Goal: Book appointment/travel/reservation

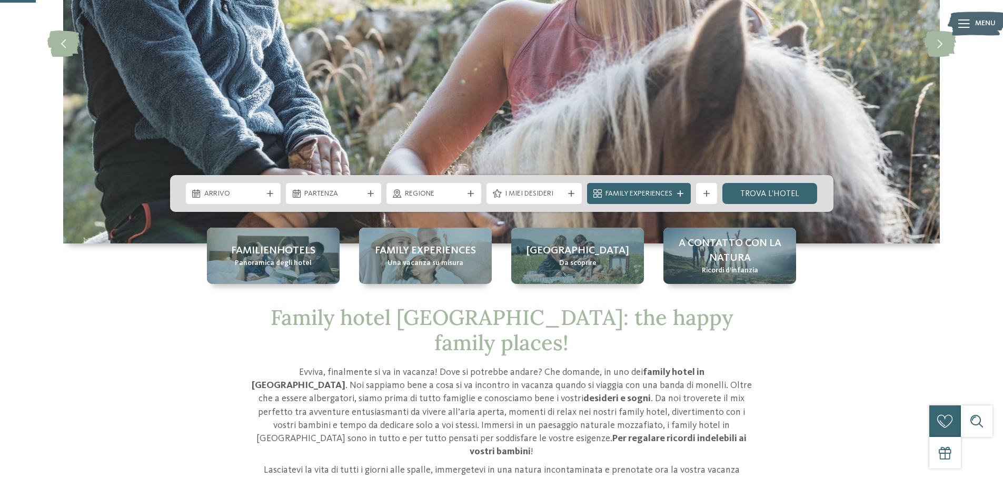
scroll to position [211, 0]
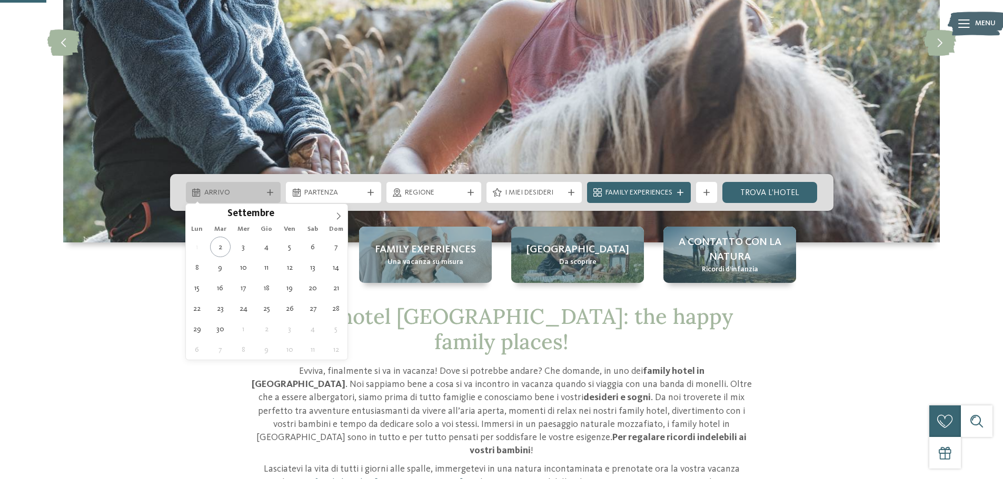
click at [231, 187] on div "Arrivo" at bounding box center [234, 193] width 64 height 12
type div "[DATE]"
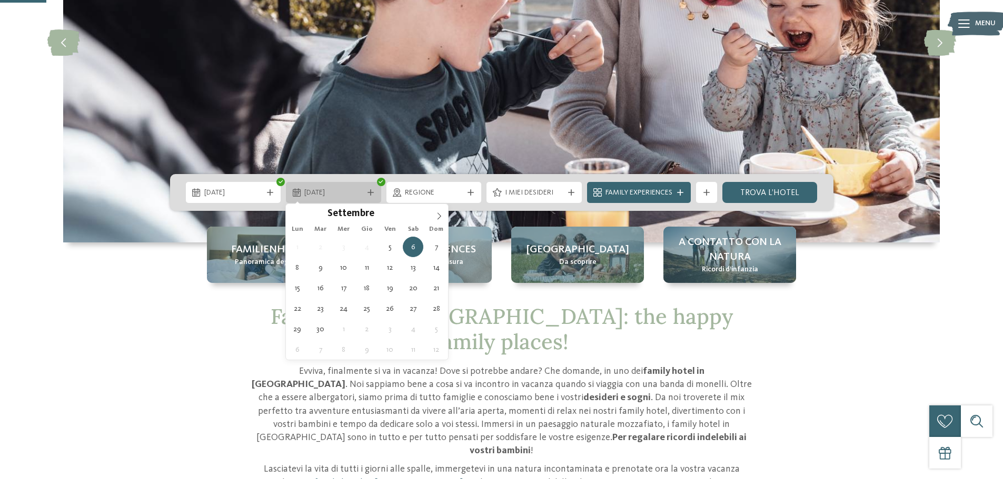
click at [327, 195] on span "[DATE]" at bounding box center [333, 193] width 58 height 11
type div "[DATE]"
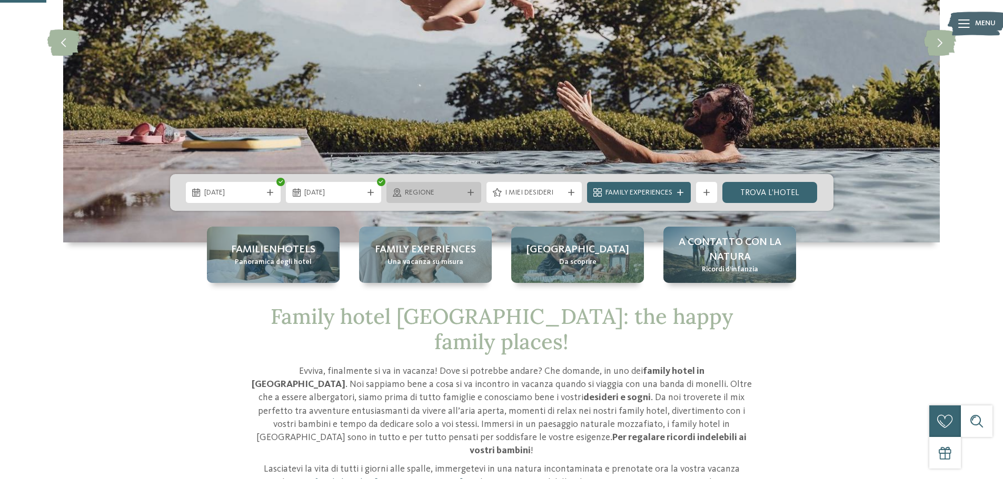
click at [428, 193] on span "Regione" at bounding box center [434, 193] width 58 height 11
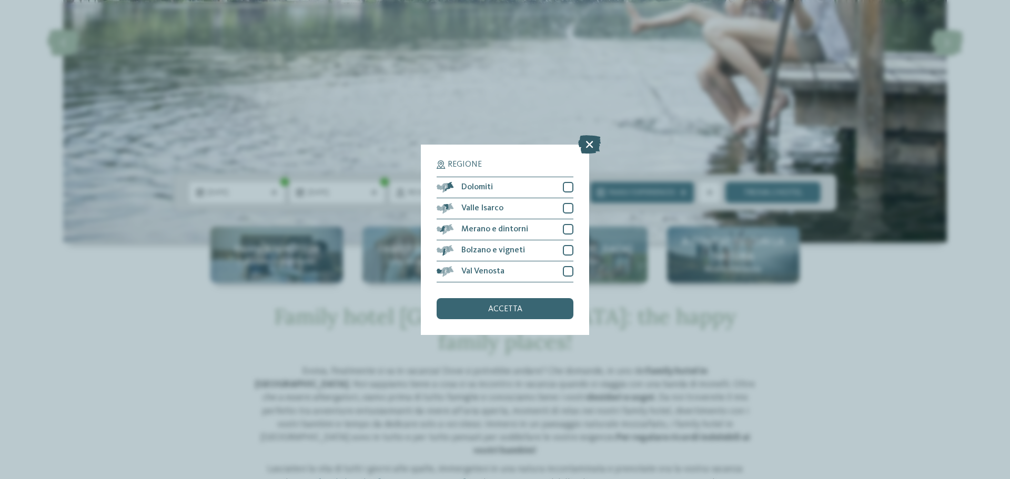
click at [589, 145] on icon at bounding box center [589, 144] width 23 height 18
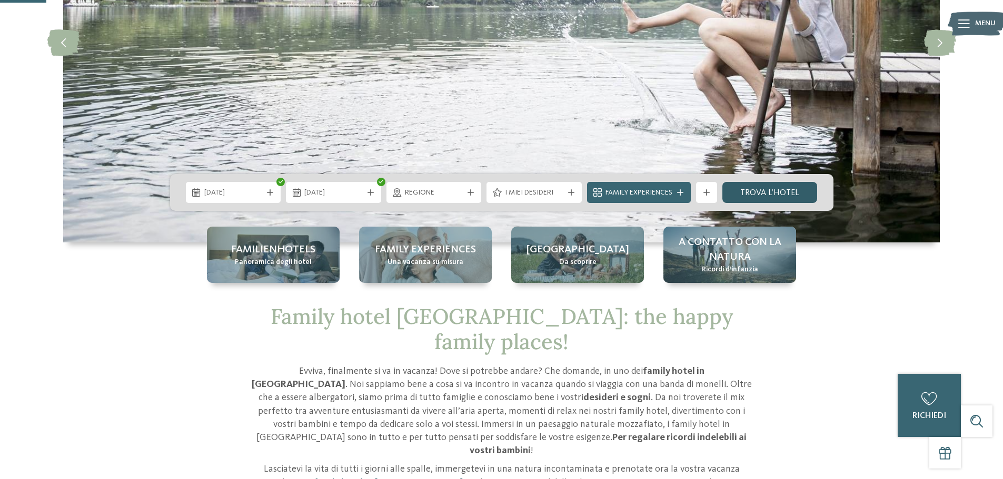
click at [741, 194] on link "trova l’hotel" at bounding box center [769, 192] width 95 height 21
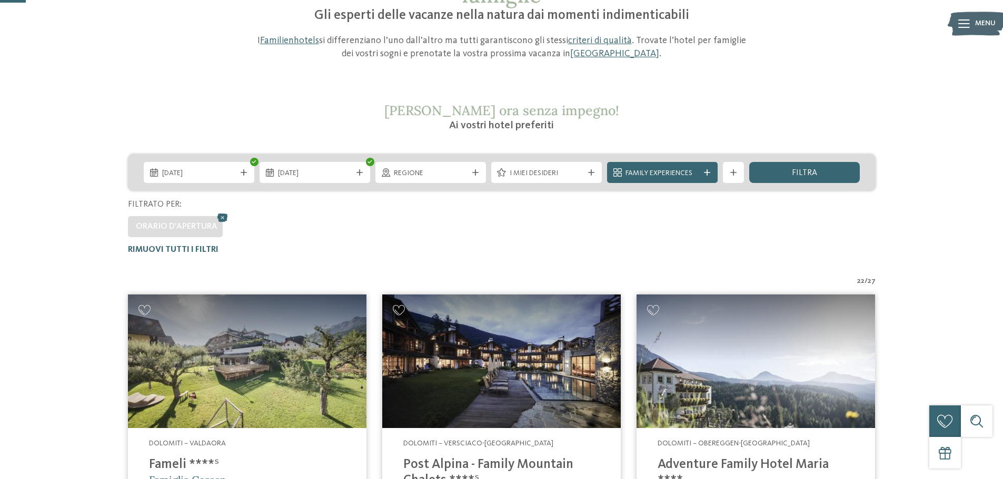
scroll to position [135, 0]
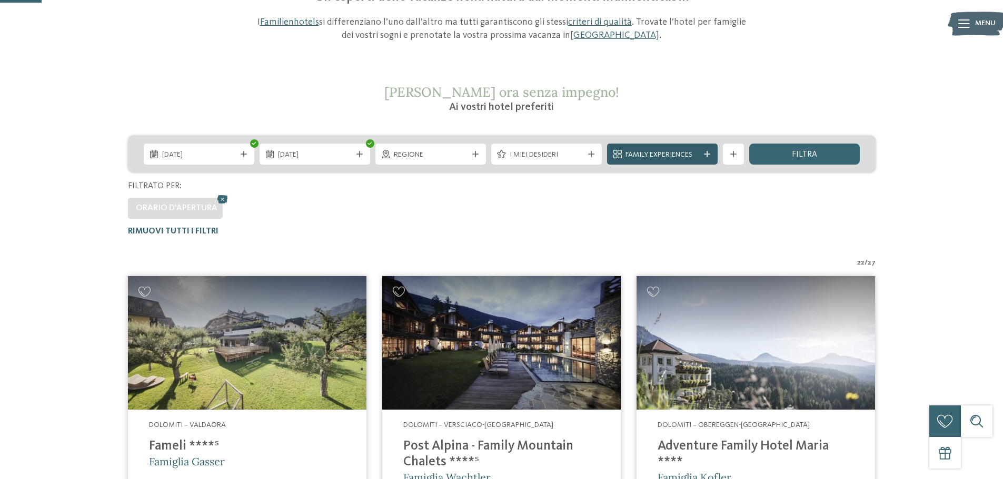
click at [649, 157] on span "Family Experiences" at bounding box center [662, 155] width 74 height 11
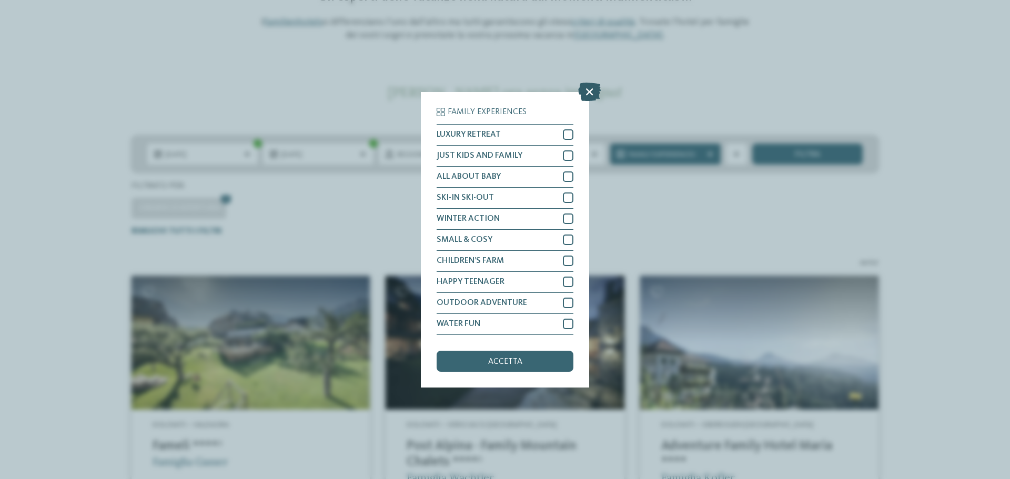
click at [591, 88] on icon at bounding box center [589, 91] width 23 height 18
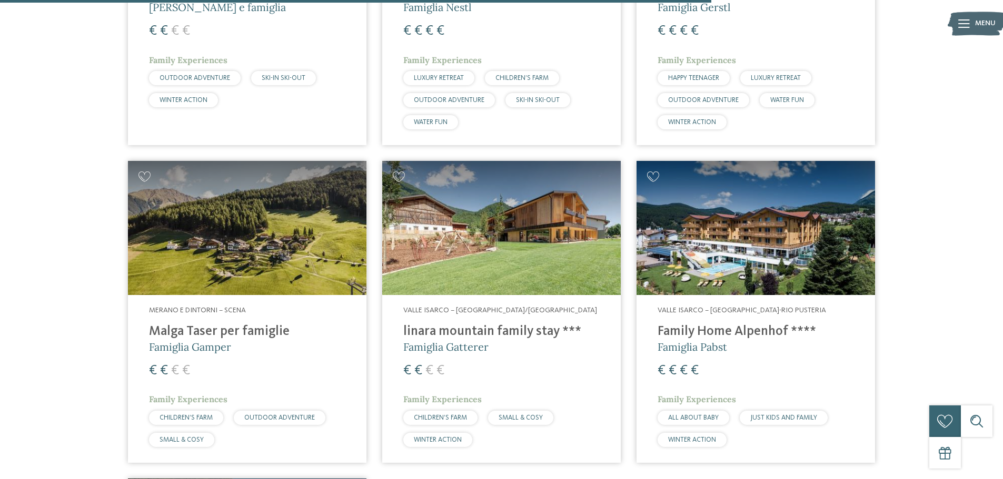
scroll to position [2345, 0]
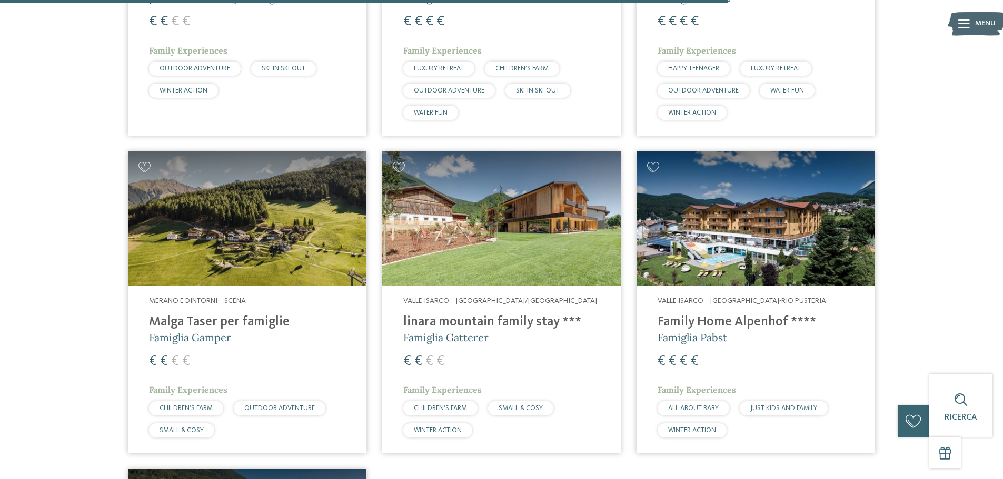
drag, startPoint x: 728, startPoint y: 294, endPoint x: 697, endPoint y: 296, distance: 31.1
click at [697, 315] on h4 "Family Home Alpenhof ****" at bounding box center [755, 323] width 196 height 16
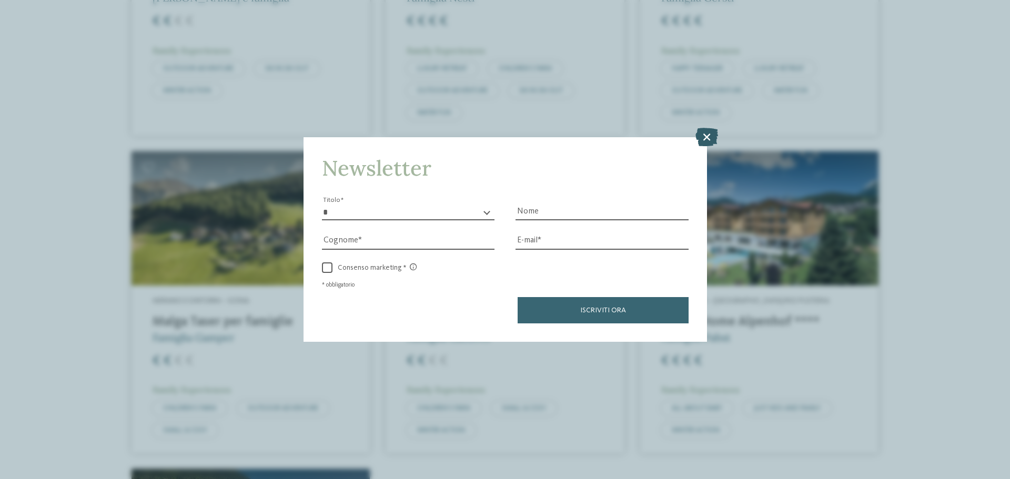
click at [710, 134] on icon at bounding box center [707, 137] width 23 height 18
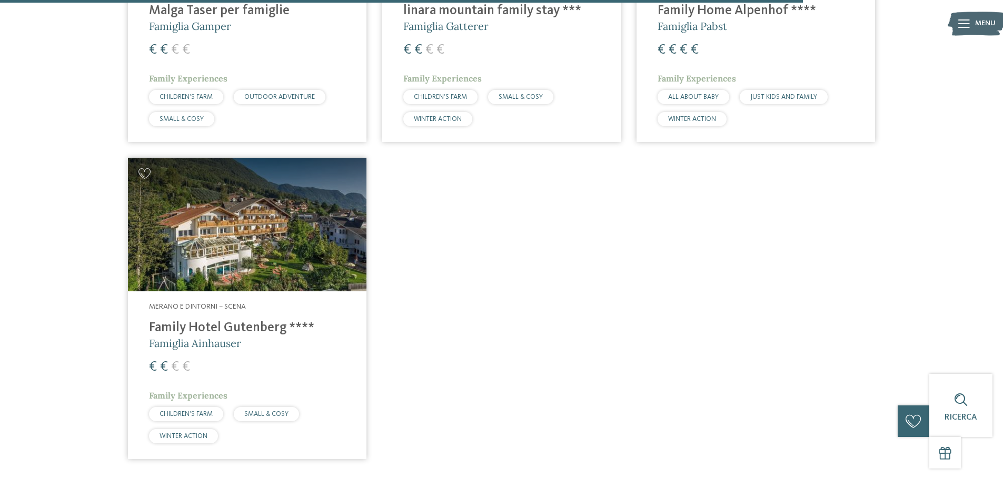
scroll to position [2661, 0]
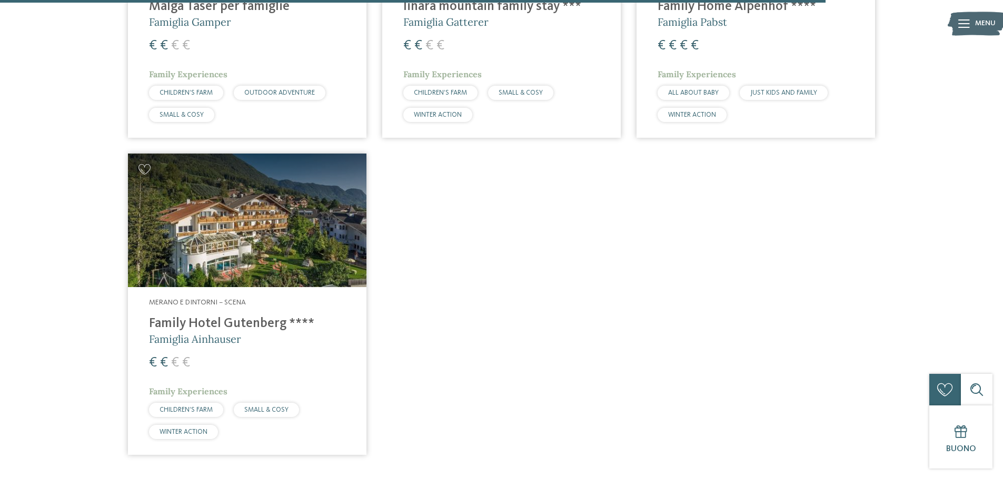
click at [197, 181] on img at bounding box center [247, 221] width 238 height 134
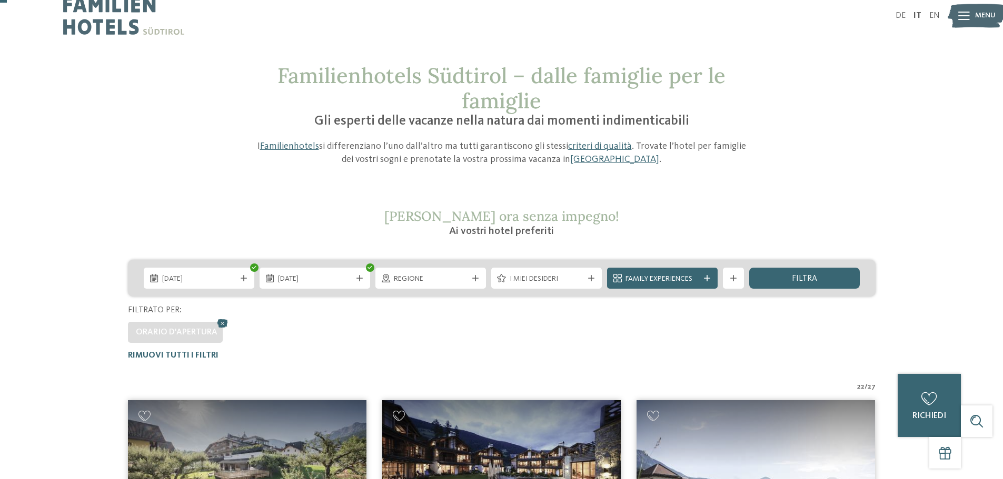
scroll to position [0, 0]
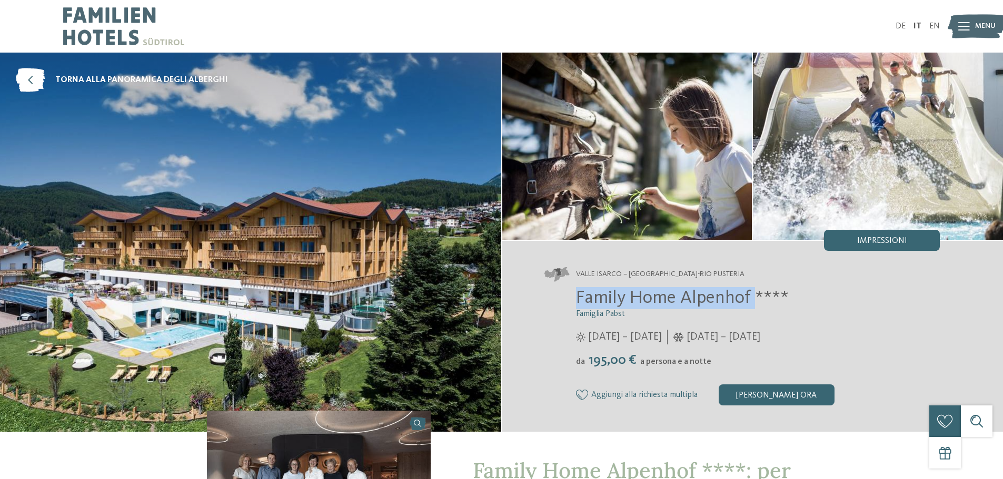
drag, startPoint x: 578, startPoint y: 296, endPoint x: 752, endPoint y: 294, distance: 173.7
click at [752, 294] on span "Family Home Alpenhof ****" at bounding box center [682, 298] width 213 height 18
copy span "Family Home Alpenhof"
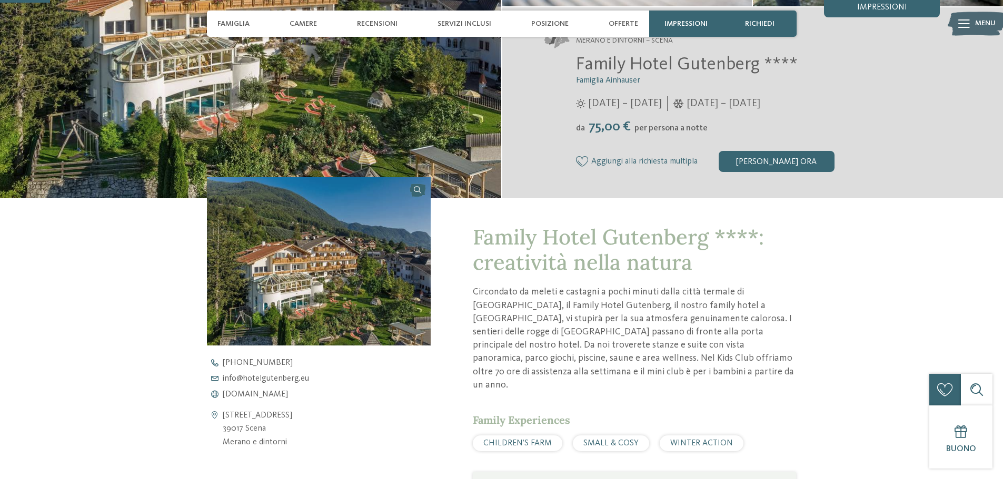
scroll to position [158, 0]
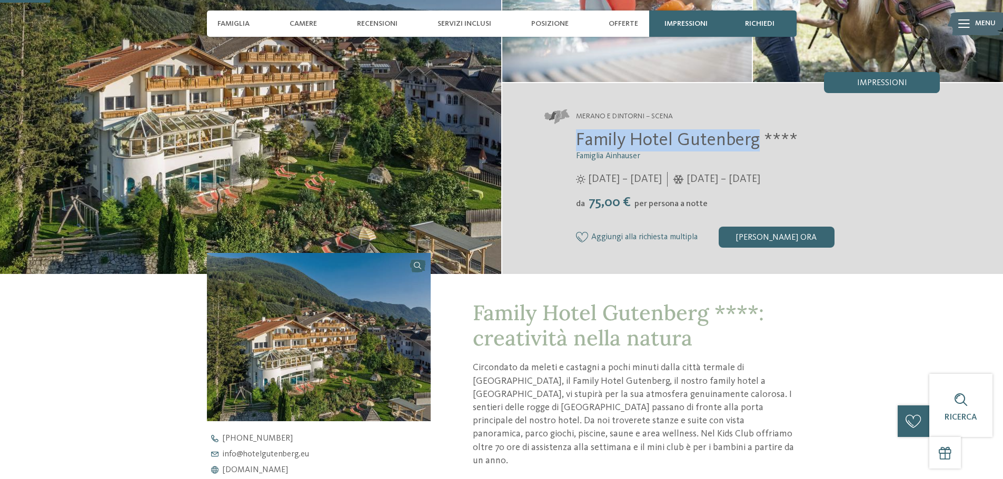
drag, startPoint x: 757, startPoint y: 137, endPoint x: 573, endPoint y: 134, distance: 184.2
click at [573, 134] on div "Family Hotel Gutenberg **** Famiglia Ainhauser 04/04/2025 – 09/11/2025 da" at bounding box center [742, 188] width 396 height 118
copy span "Family Hotel Gutenberg"
